Goal: Navigation & Orientation: Find specific page/section

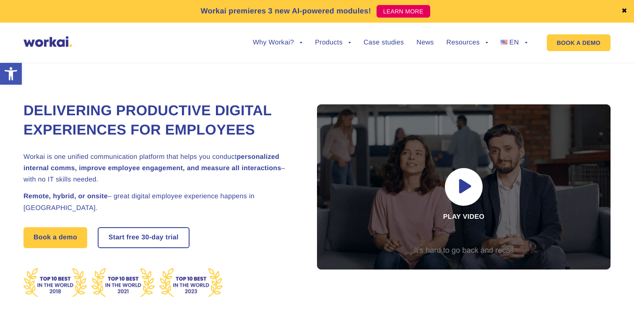
click at [368, 75] on div "Delivering Productive Digital Experiences for Employees Workai is one unified c…" at bounding box center [316, 196] width 587 height 304
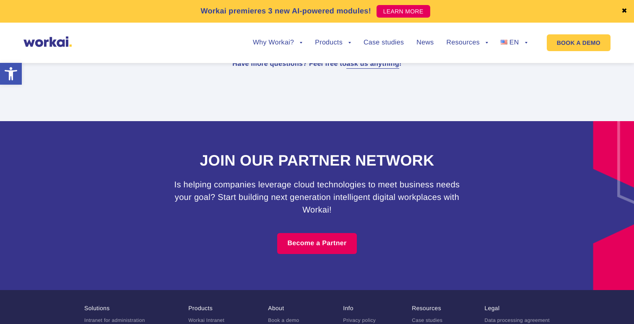
scroll to position [5248, 0]
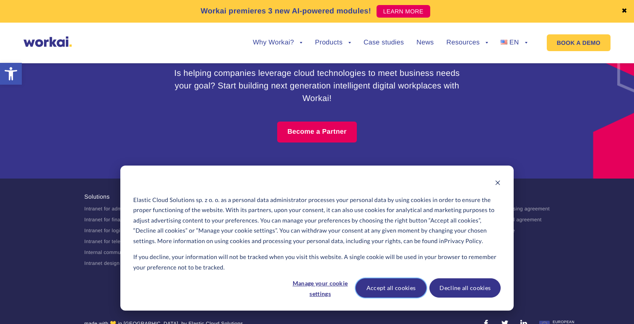
click at [419, 289] on button "Accept all cookies" at bounding box center [391, 287] width 71 height 19
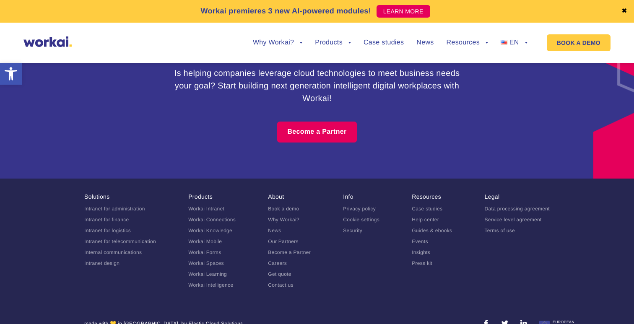
click at [362, 206] on link "Privacy policy" at bounding box center [359, 209] width 33 height 6
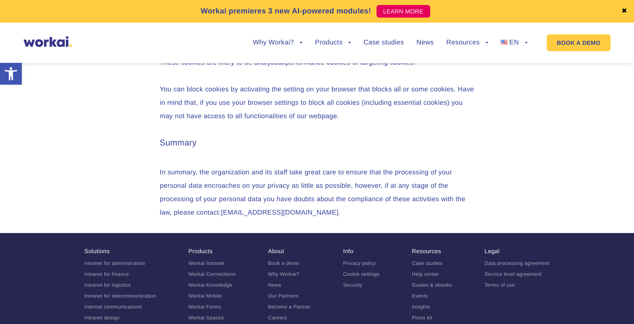
scroll to position [4477, 0]
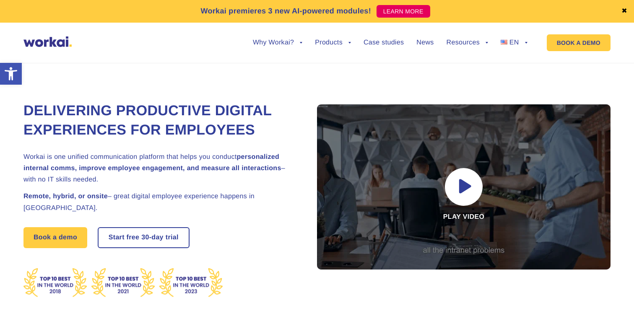
click at [112, 31] on div "Why Workai? back Why Workai? Intranet ROI calculator Security Products back Wor…" at bounding box center [316, 43] width 587 height 32
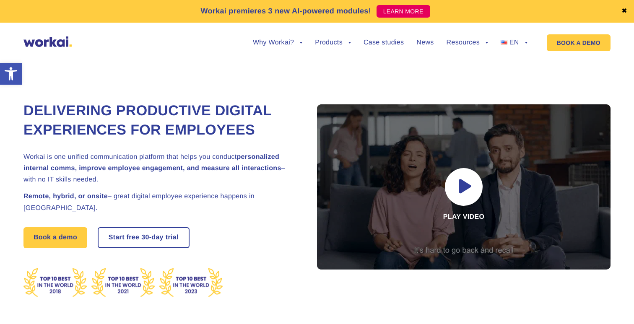
click at [212, 96] on div "Delivering Productive Digital Experiences for Employees Workai is one unified c…" at bounding box center [159, 221] width 273 height 254
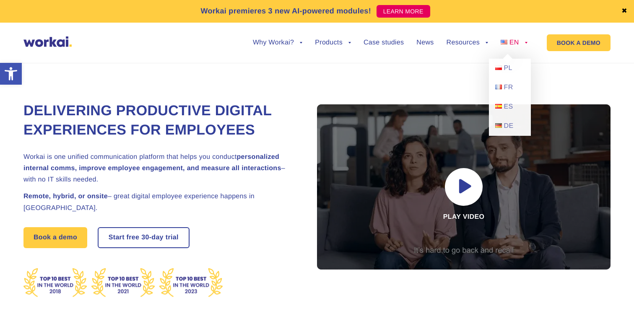
click at [513, 45] on span "EN" at bounding box center [515, 42] width 10 height 7
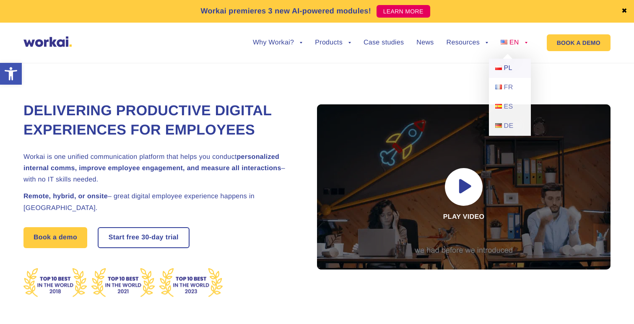
click at [504, 70] on span "PL" at bounding box center [508, 68] width 8 height 7
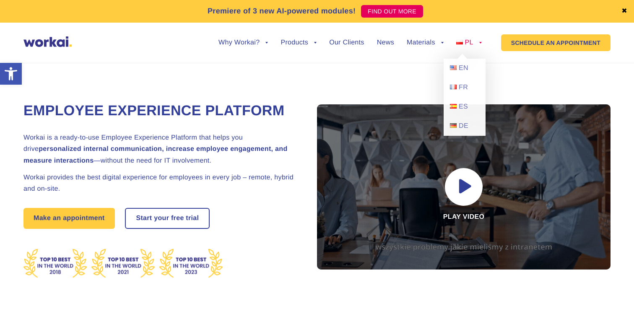
click at [474, 44] on link "PL" at bounding box center [469, 42] width 26 height 7
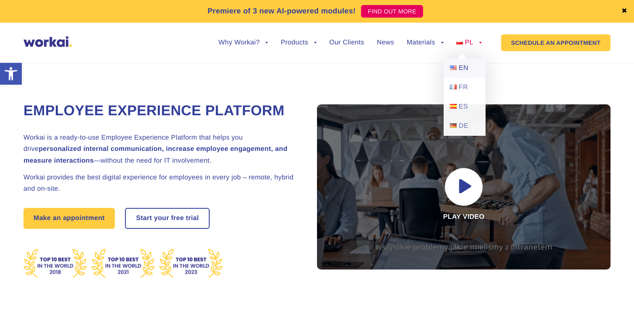
click at [463, 68] on font "EN" at bounding box center [464, 68] width 10 height 7
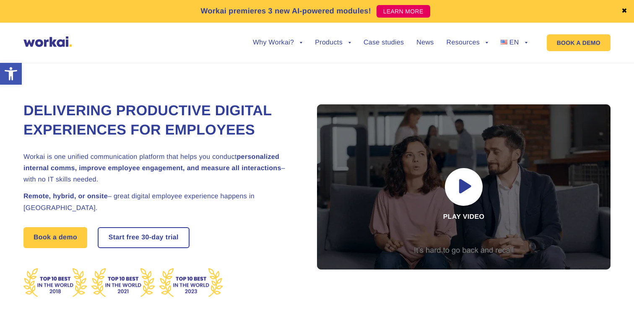
click at [220, 114] on h1 "Delivering Productive Digital Experiences for Employees" at bounding box center [159, 120] width 273 height 39
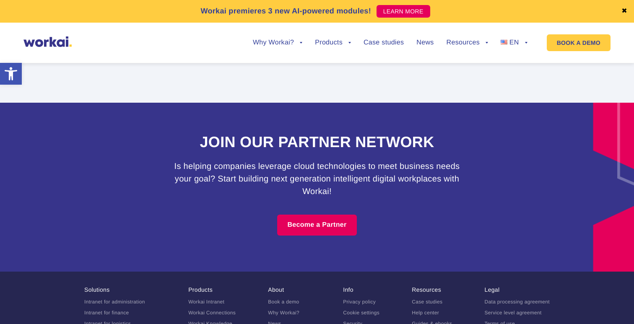
scroll to position [5248, 0]
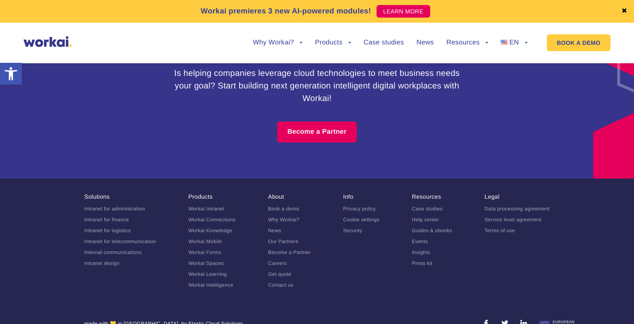
click at [362, 217] on link "Cookie settings" at bounding box center [361, 220] width 36 height 6
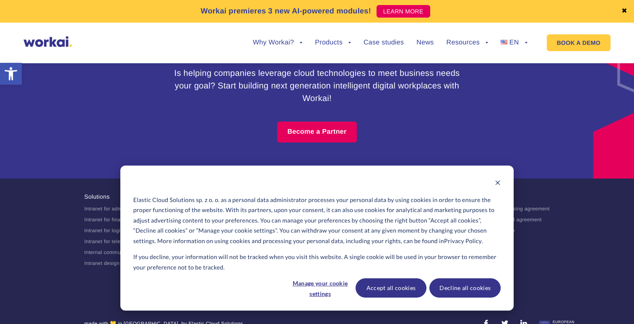
click at [362, 203] on p "Elastic Cloud Solutions sp. z o. o. as a personal data administrator processes …" at bounding box center [316, 221] width 367 height 52
click at [395, 289] on button "Accept all cookies" at bounding box center [391, 287] width 71 height 19
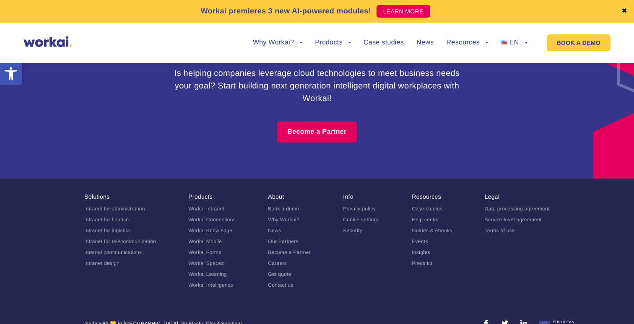
click at [358, 217] on link "Cookie settings" at bounding box center [361, 220] width 36 height 6
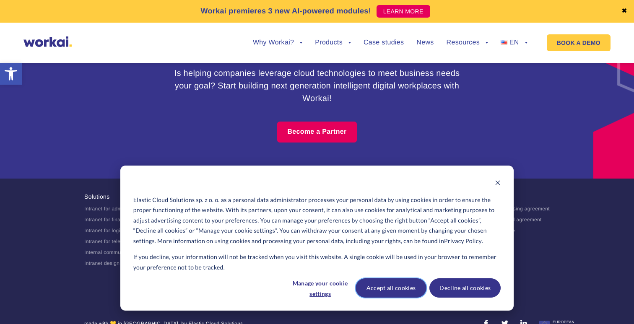
click at [410, 289] on button "Accept all cookies" at bounding box center [391, 287] width 71 height 19
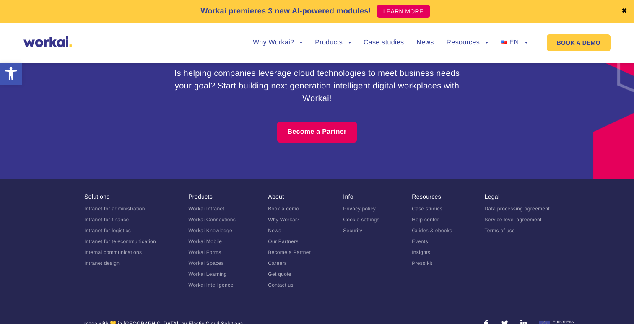
click at [358, 228] on link "Security" at bounding box center [352, 231] width 19 height 6
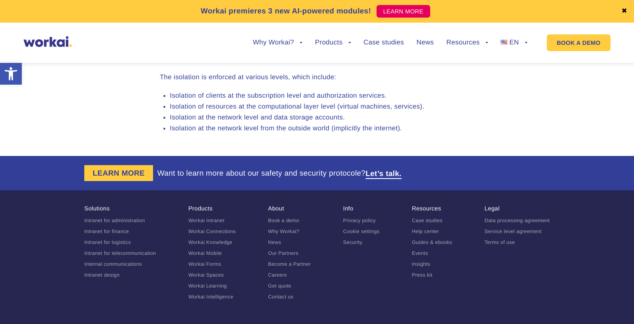
scroll to position [2642, 0]
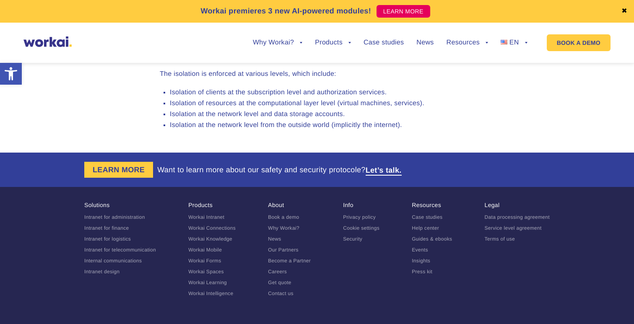
click at [496, 236] on link "Terms of use" at bounding box center [500, 239] width 31 height 6
